Goal: Check status: Check status

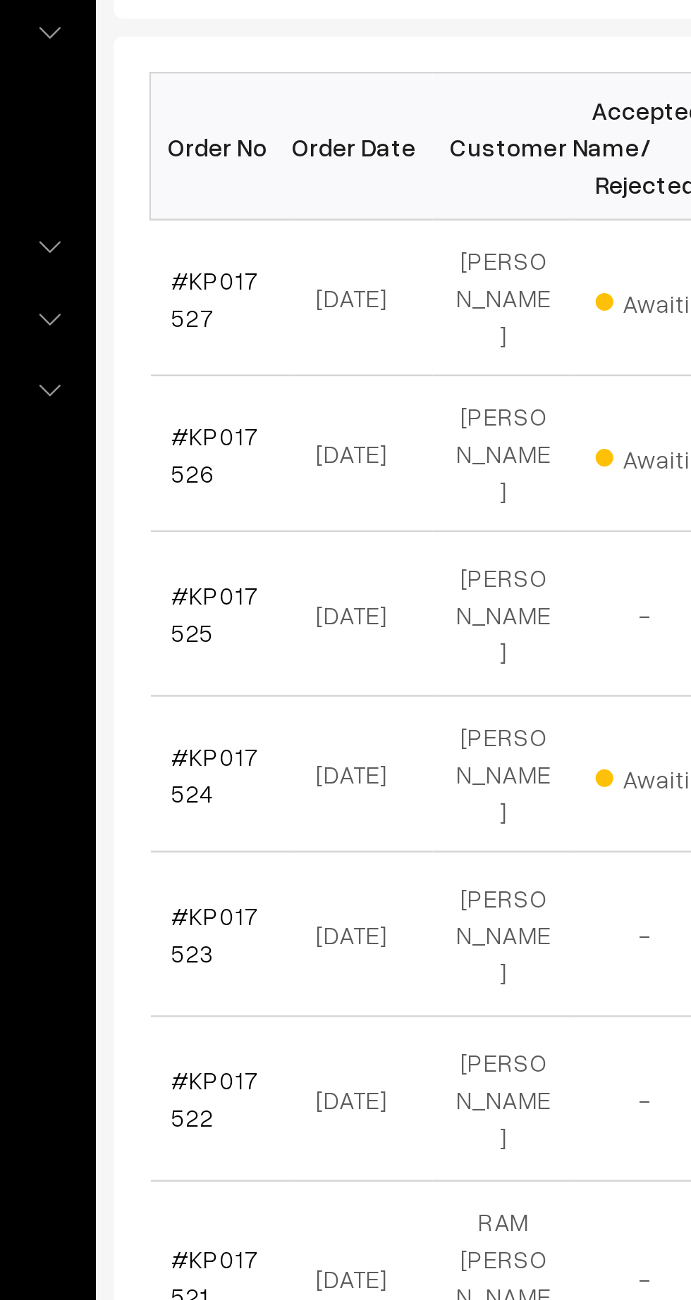
click at [226, 377] on link "#KP017527" at bounding box center [238, 382] width 35 height 27
click at [228, 431] on link "#KP017526" at bounding box center [238, 444] width 35 height 27
click at [230, 558] on link "#KP017524" at bounding box center [238, 571] width 35 height 27
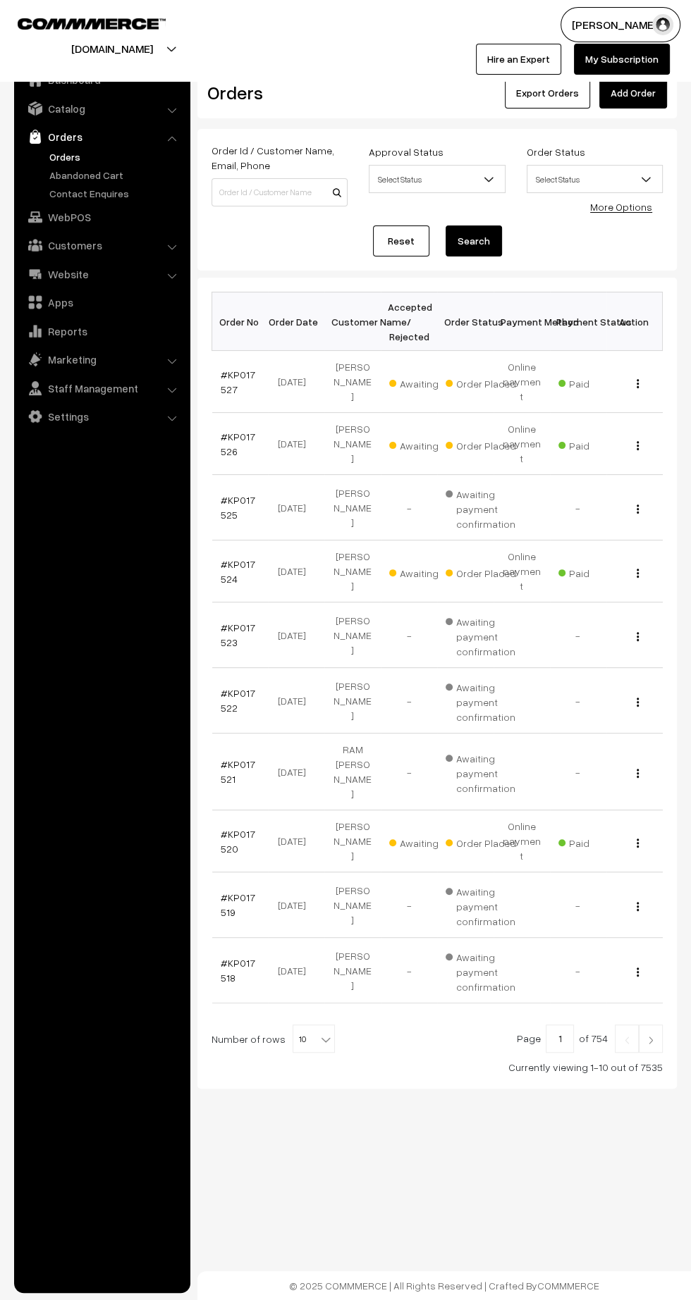
click at [652, 1036] on img at bounding box center [650, 1040] width 13 height 8
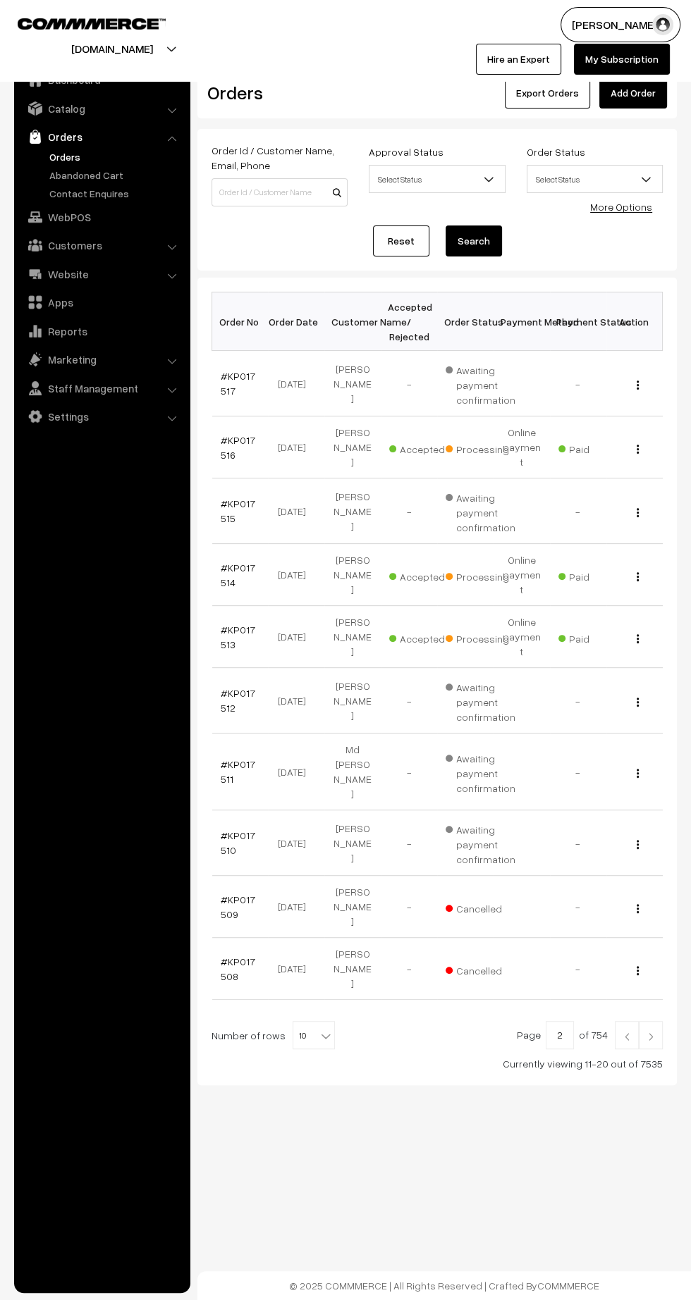
click at [222, 624] on link "#KP017513" at bounding box center [238, 637] width 35 height 27
